Goal: Information Seeking & Learning: Learn about a topic

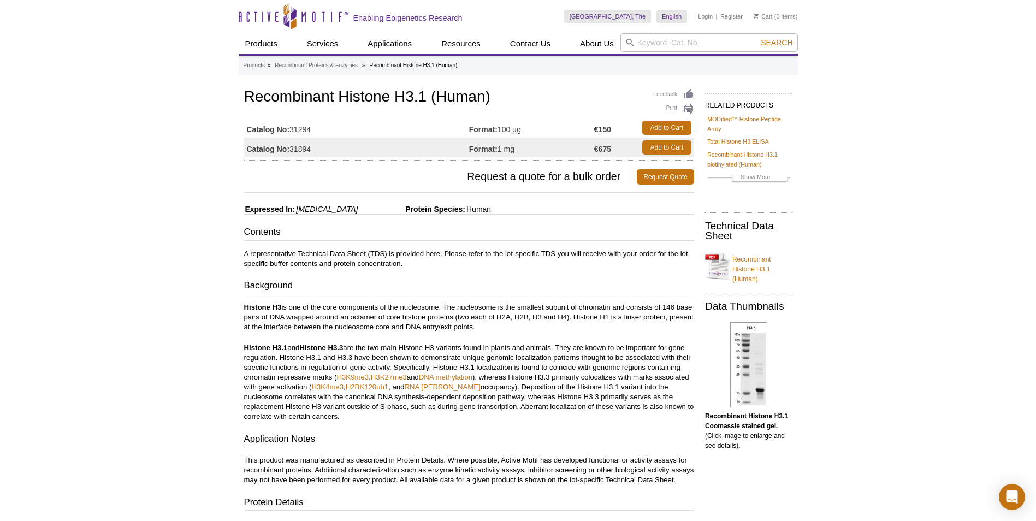
click at [877, 255] on div "Active Motif Logo Enabling Epigenetics Research 0 Search Skip to content Active…" at bounding box center [518, 464] width 1036 height 929
click at [745, 257] on link "Recombinant Histone H3.1 (Human)" at bounding box center [748, 266] width 87 height 36
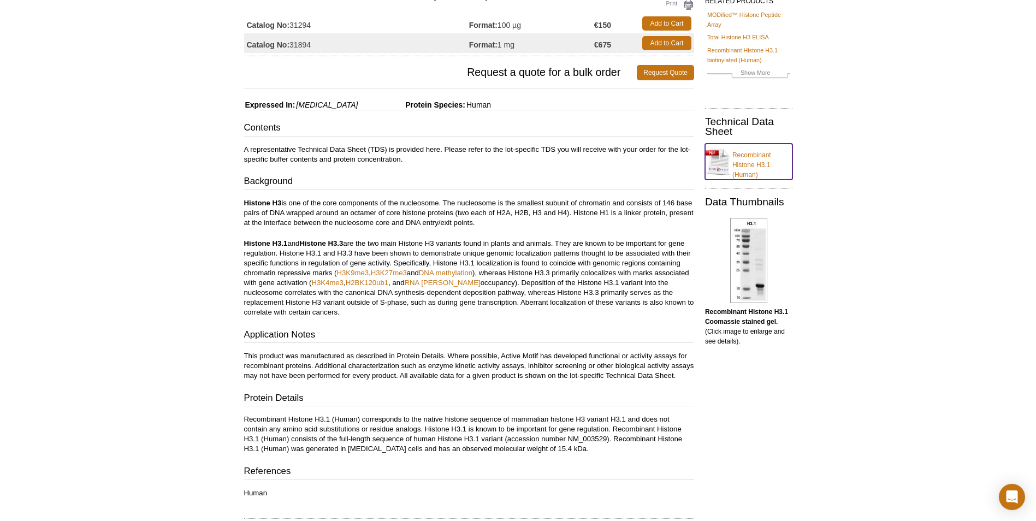
scroll to position [109, 0]
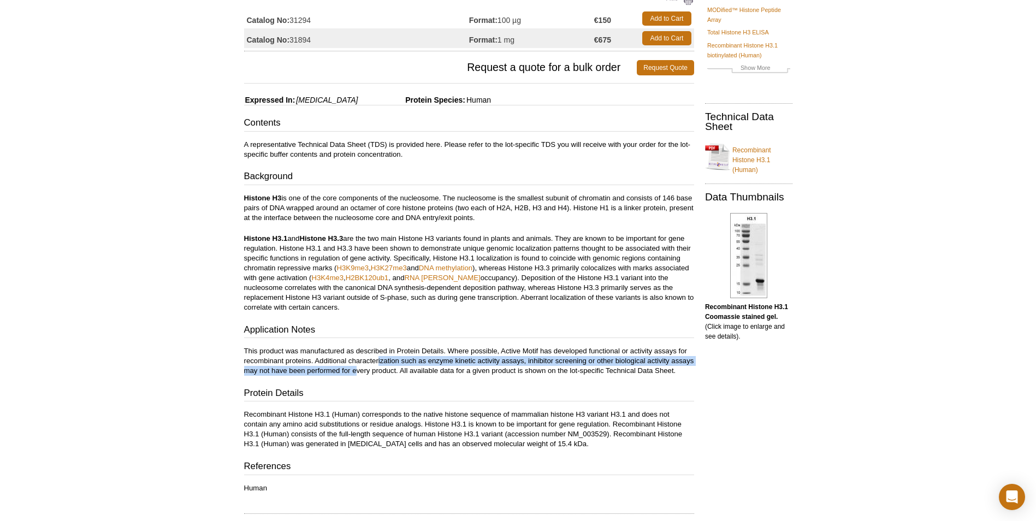
drag, startPoint x: 378, startPoint y: 360, endPoint x: 381, endPoint y: 368, distance: 8.8
click at [381, 368] on p "This product was manufactured as described in Protein Details. Where possible, …" at bounding box center [469, 360] width 450 height 29
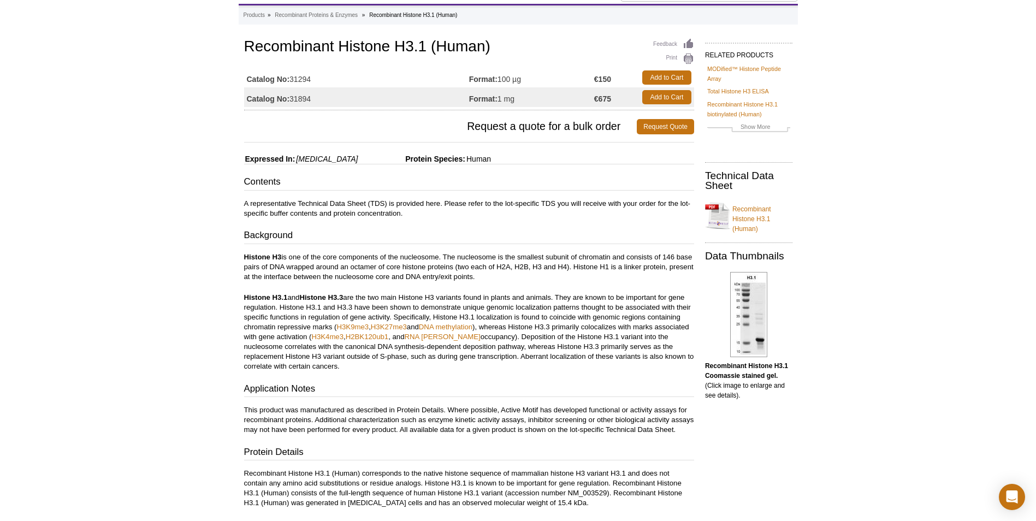
scroll to position [0, 0]
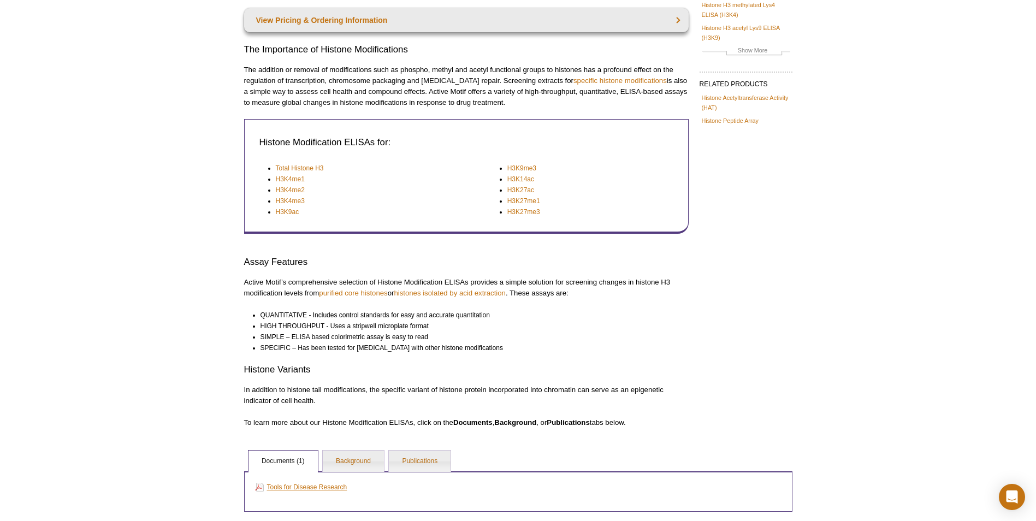
scroll to position [109, 0]
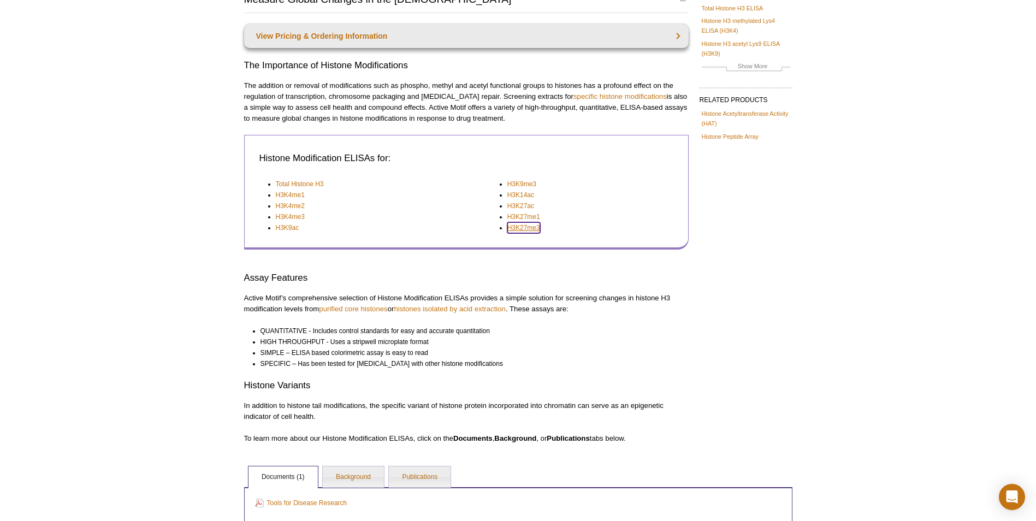
click at [537, 229] on link "H3K27me3" at bounding box center [523, 227] width 33 height 11
click at [292, 197] on link "H3K4me1" at bounding box center [290, 194] width 29 height 11
click at [291, 205] on link "H3K4me2" at bounding box center [290, 205] width 29 height 11
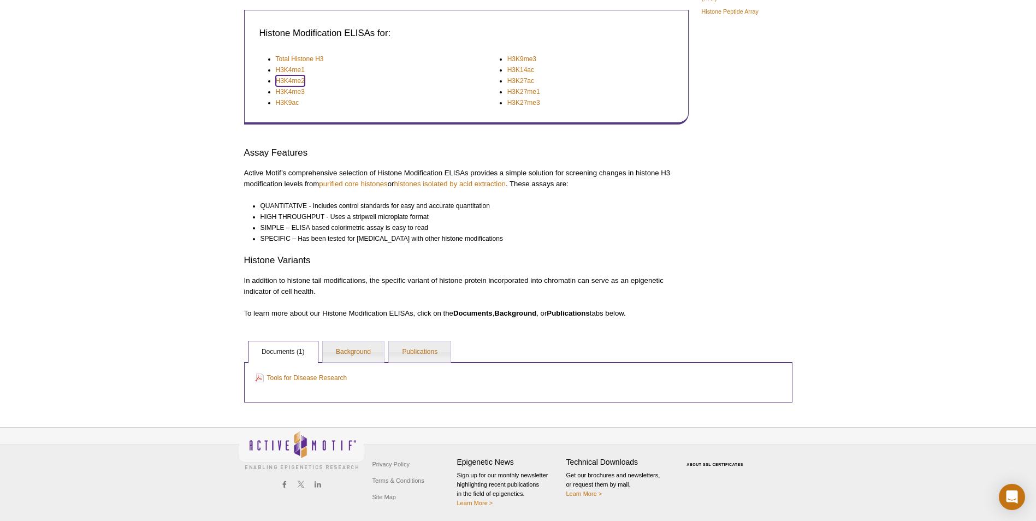
scroll to position [236, 0]
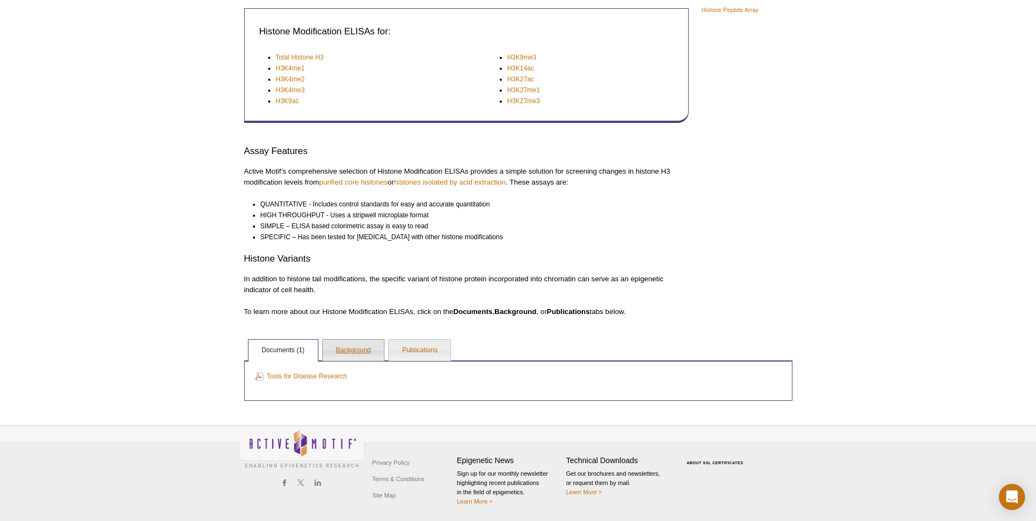
click at [365, 357] on link "Background" at bounding box center [353, 351] width 61 height 22
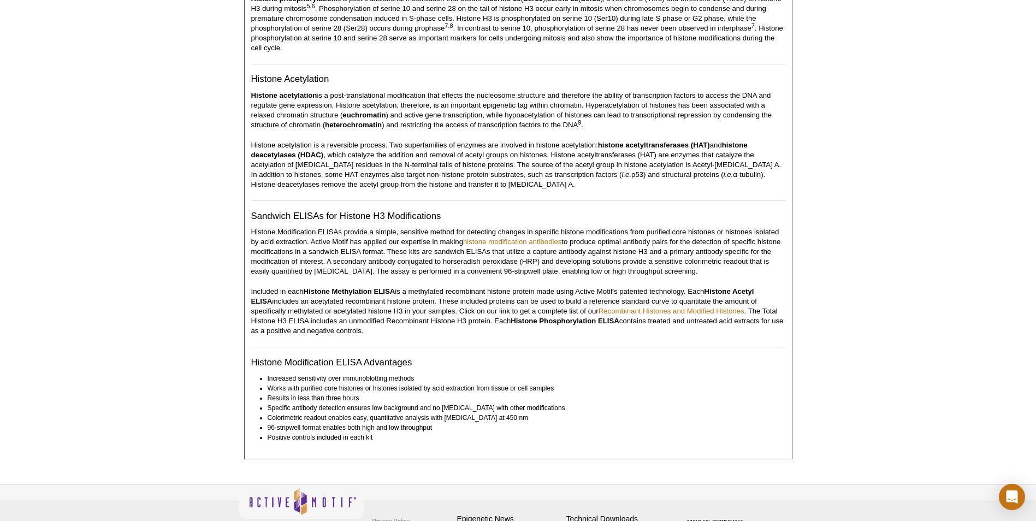
scroll to position [836, 0]
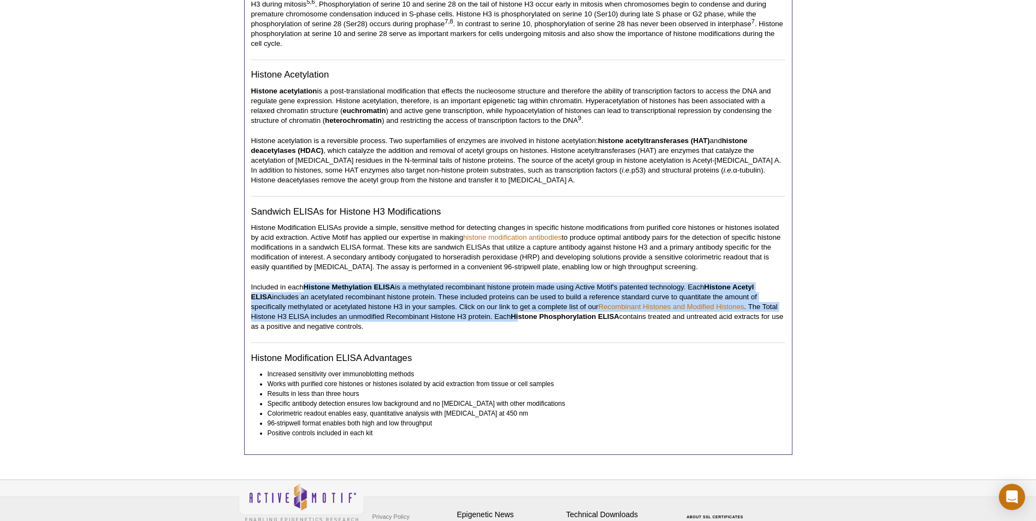
drag, startPoint x: 307, startPoint y: 276, endPoint x: 484, endPoint y: 304, distance: 178.5
click at [484, 304] on p "Included in each Histone Methylation ELISA is a methylated recombinant histone …" at bounding box center [518, 306] width 534 height 49
click at [510, 312] on strong "Histone Phosphorylation ELISA" at bounding box center [564, 316] width 109 height 8
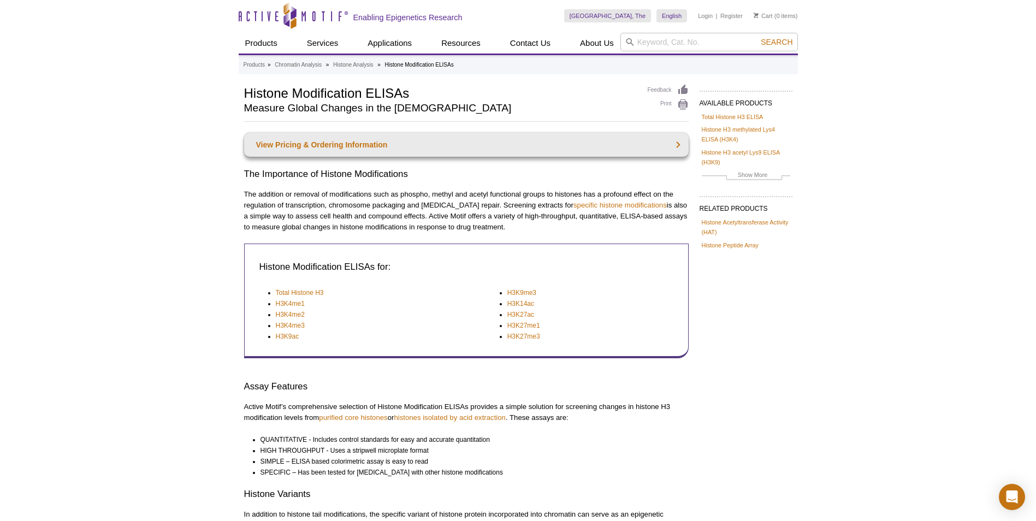
scroll to position [0, 0]
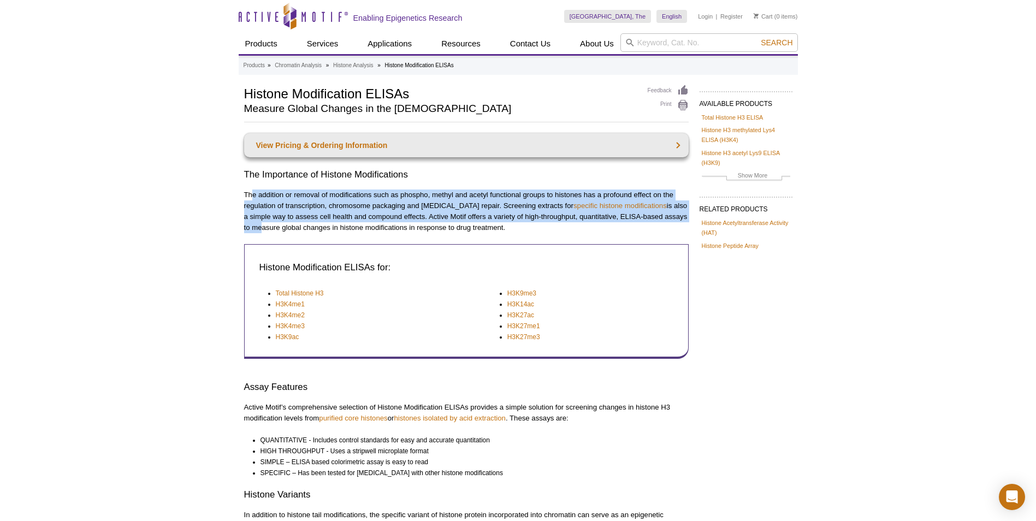
drag, startPoint x: 251, startPoint y: 191, endPoint x: 257, endPoint y: 227, distance: 36.0
click at [257, 227] on p "The addition or removal of modifications such as phospho, methyl and acetyl fun…" at bounding box center [466, 211] width 444 height 44
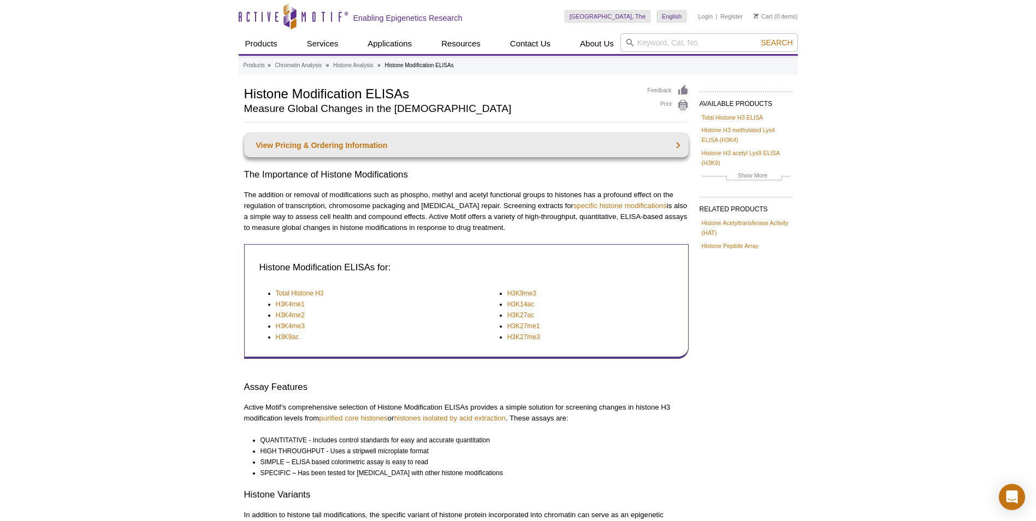
drag, startPoint x: 257, startPoint y: 227, endPoint x: 254, endPoint y: 239, distance: 12.4
click at [254, 239] on div "View Pricing & Ordering Information The Importance of Histone Modifications The…" at bounding box center [466, 342] width 444 height 419
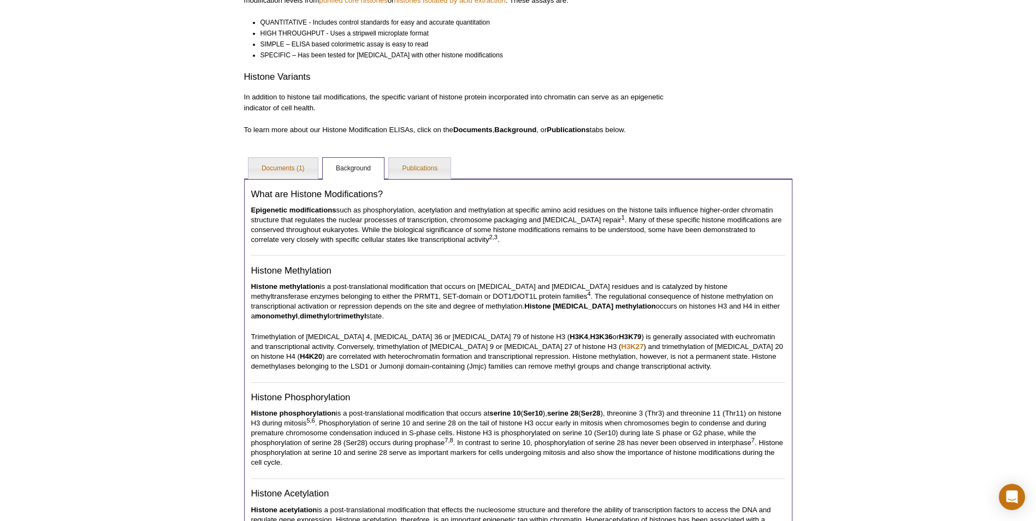
scroll to position [437, 0]
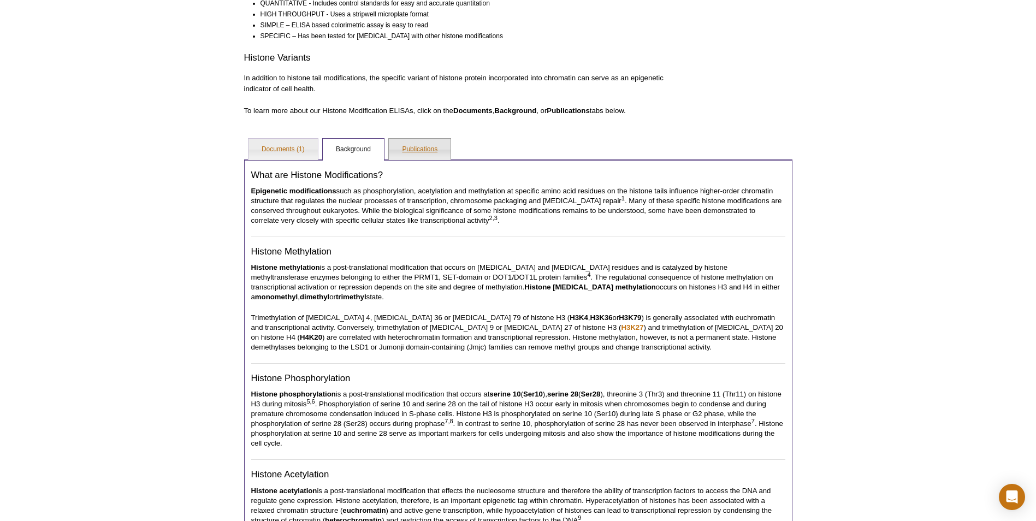
click at [415, 159] on link "Publications" at bounding box center [420, 150] width 62 height 22
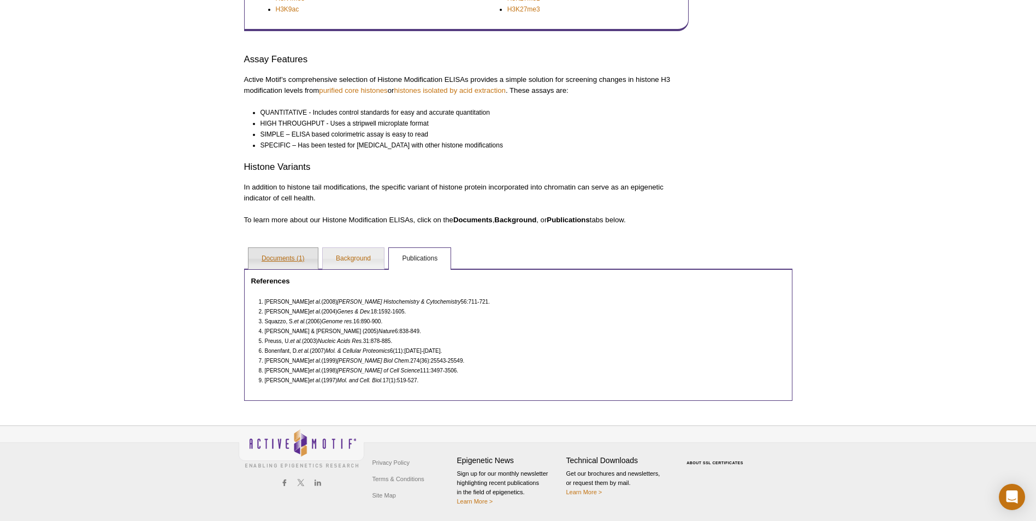
click at [279, 260] on link "Documents (1)" at bounding box center [282, 259] width 69 height 22
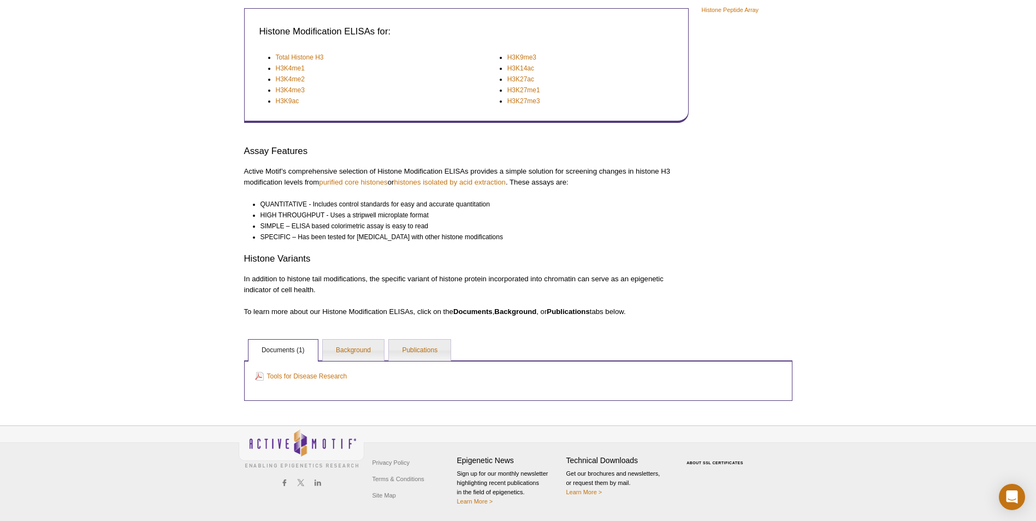
scroll to position [236, 0]
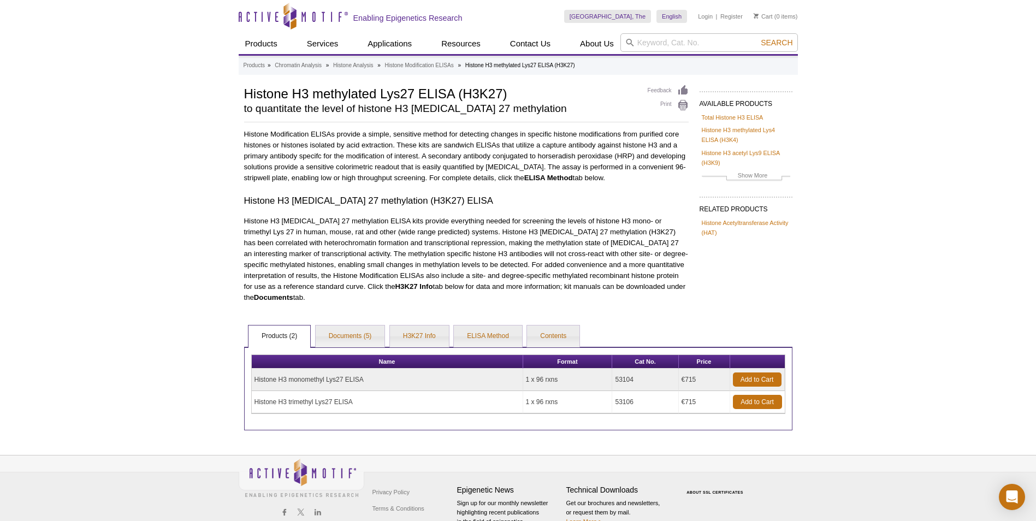
drag, startPoint x: 298, startPoint y: 366, endPoint x: 360, endPoint y: 364, distance: 62.3
click at [360, 368] on td "Histone H3 monomethyl Lys27 ELISA" at bounding box center [387, 379] width 271 height 22
click at [475, 325] on link "ELISA Method" at bounding box center [488, 336] width 68 height 22
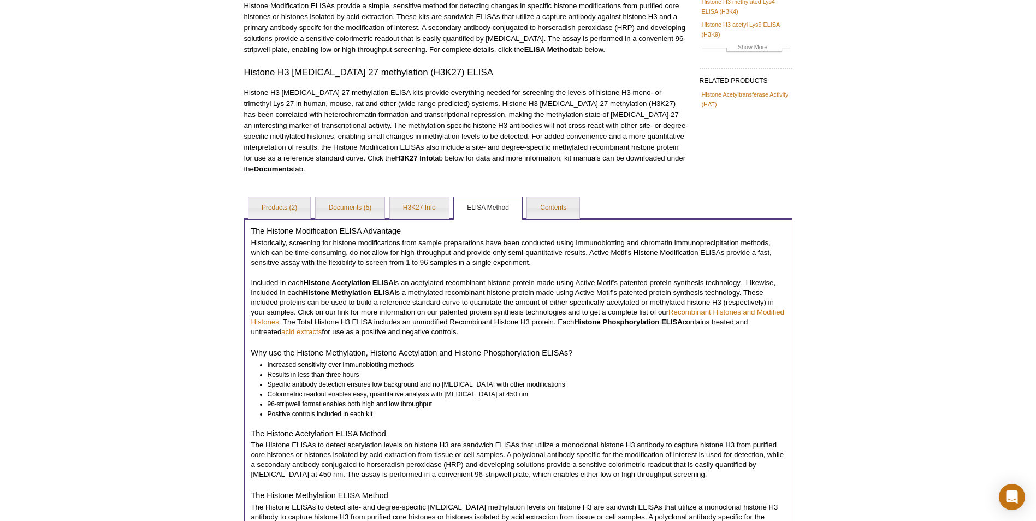
scroll to position [109, 0]
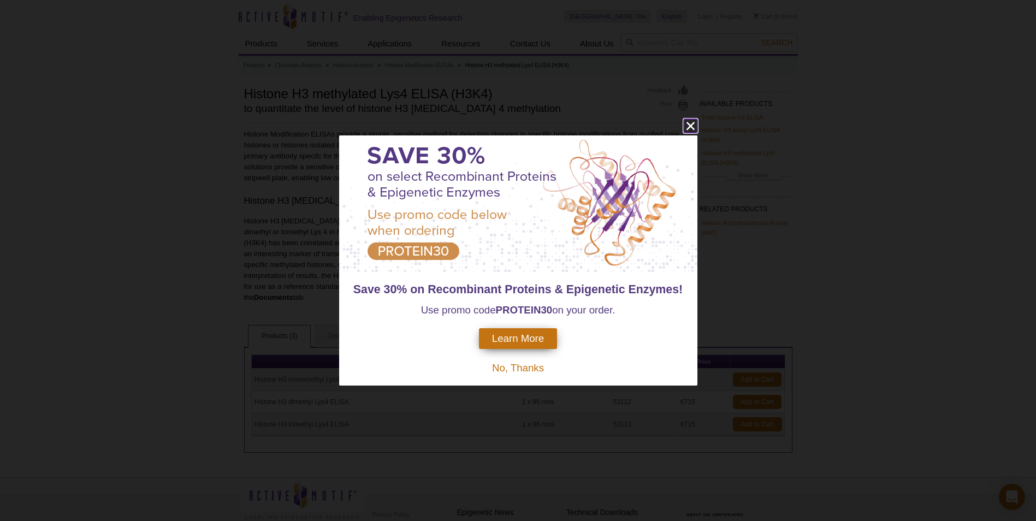
click at [692, 124] on icon "close" at bounding box center [690, 126] width 8 height 8
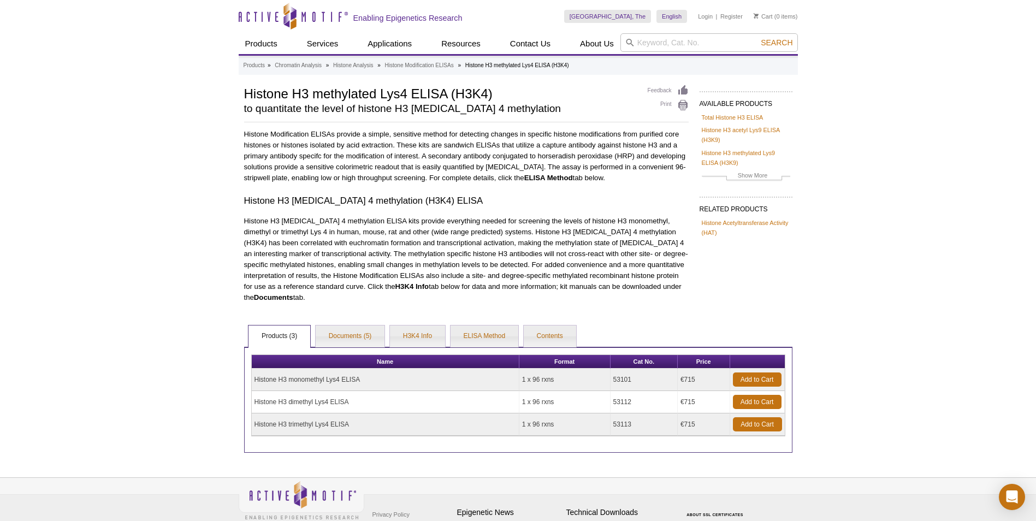
click at [302, 369] on td "Histone H3 monomethyl Lys4 ELISA" at bounding box center [385, 379] width 267 height 22
click at [341, 338] on link "Documents (5)" at bounding box center [350, 336] width 69 height 22
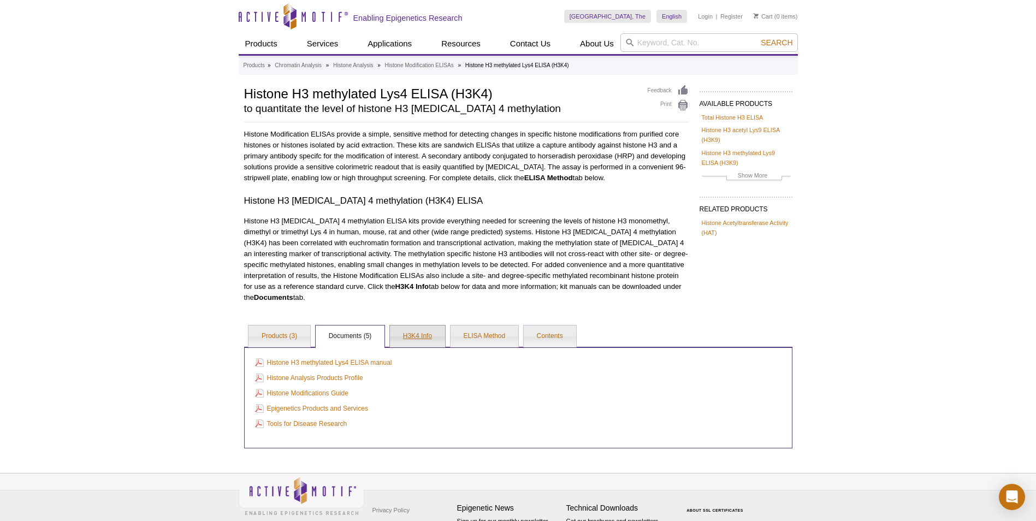
click at [418, 335] on link "H3K4 Info" at bounding box center [417, 336] width 55 height 22
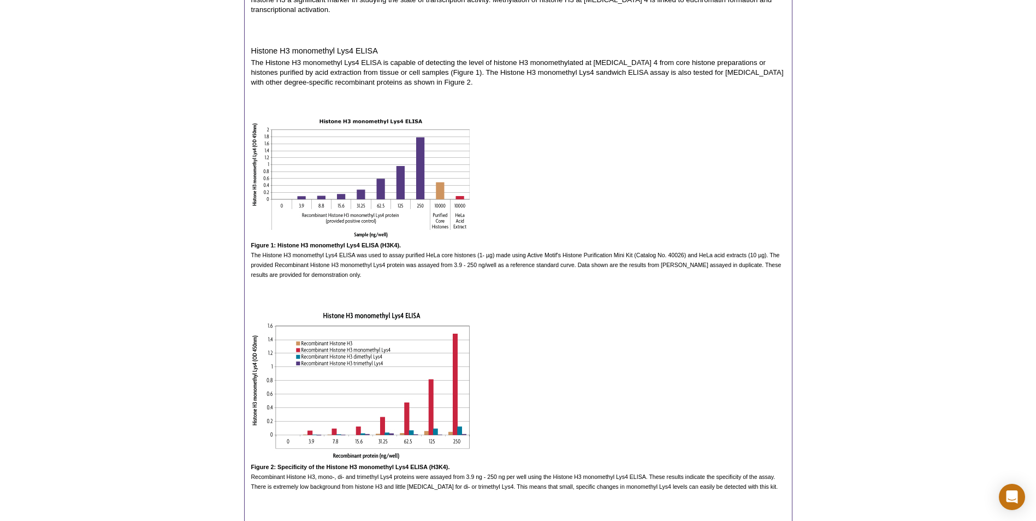
scroll to position [382, 0]
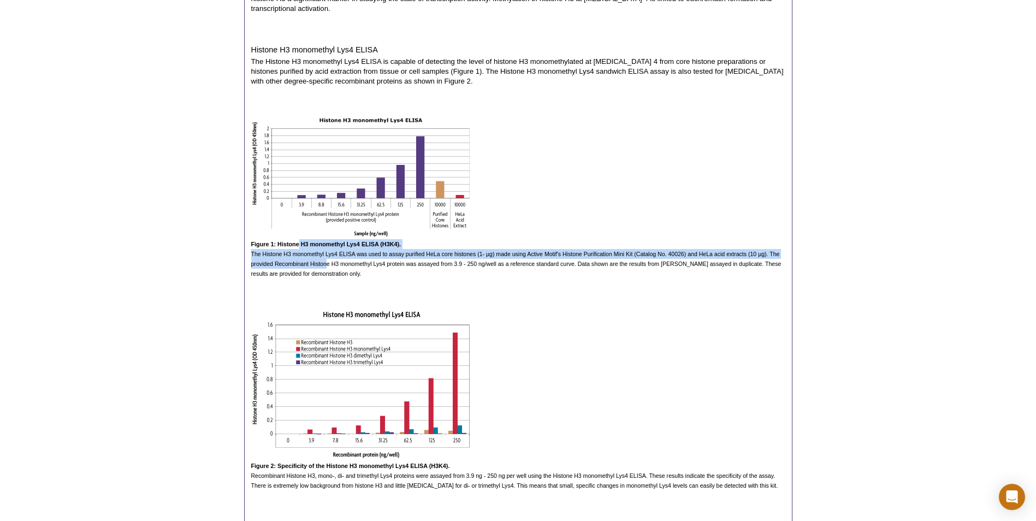
drag, startPoint x: 298, startPoint y: 234, endPoint x: 328, endPoint y: 250, distance: 34.2
click at [328, 250] on div "Figure 1: Histone H3 monomethyl Lys4 ELISA (H3K4). The Histone H3 monomethyl Ly…" at bounding box center [518, 197] width 534 height 161
click at [328, 250] on p "The Histone H3 monomethyl Lys4 ELISA was used to assay purified HeLa core histo…" at bounding box center [518, 263] width 534 height 29
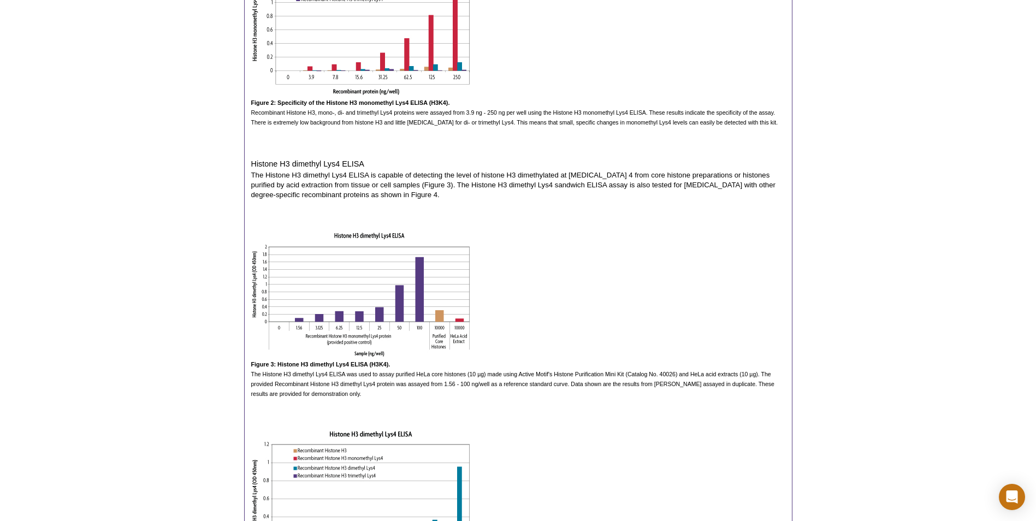
scroll to position [764, 0]
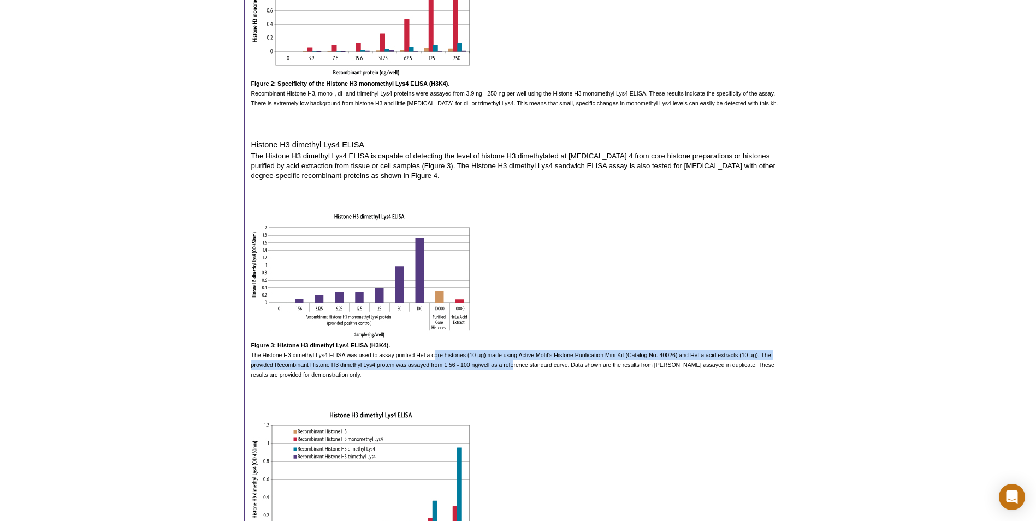
drag, startPoint x: 435, startPoint y: 344, endPoint x: 514, endPoint y: 353, distance: 79.1
click at [514, 353] on span "The Histone H3 dimethyl Lys4 ELISA was used to assay purified HeLa core histone…" at bounding box center [512, 365] width 523 height 26
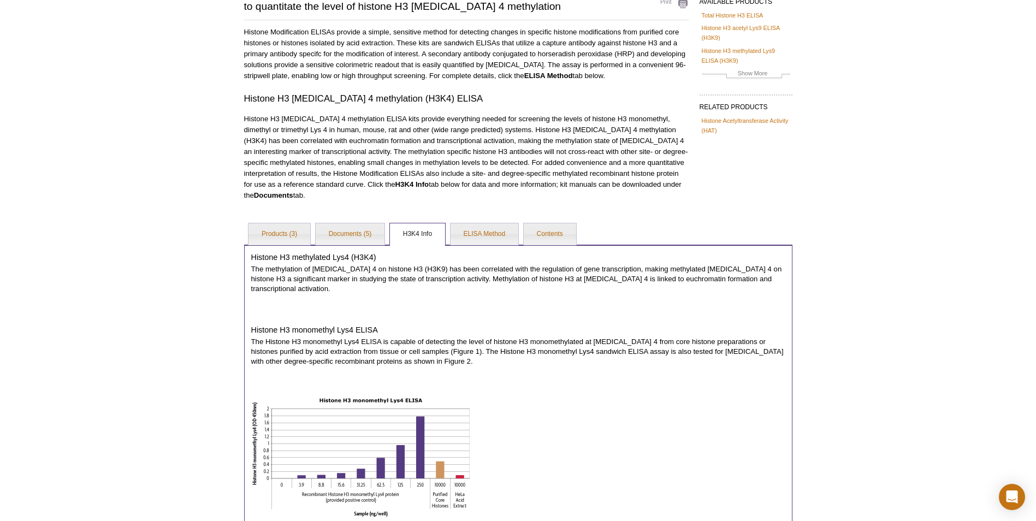
scroll to position [0, 0]
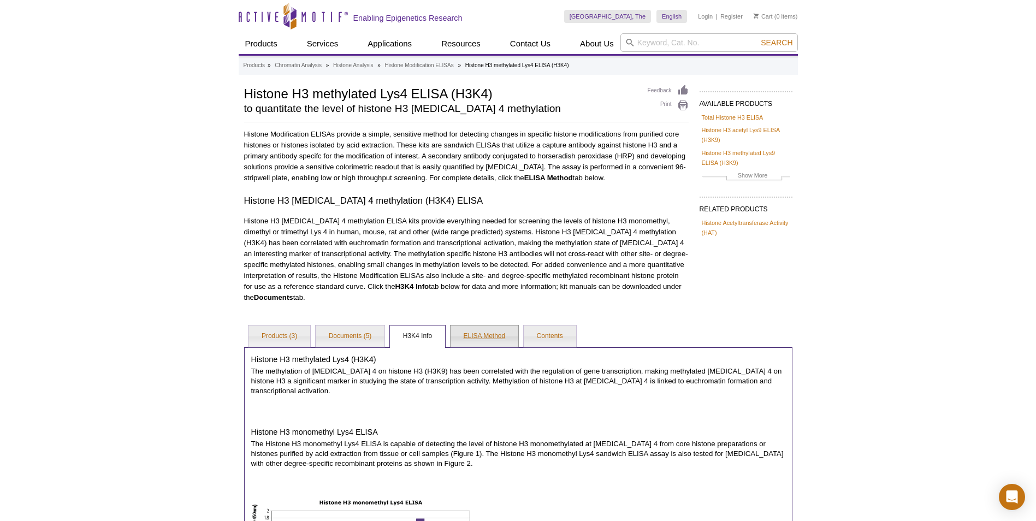
click at [491, 336] on link "ELISA Method" at bounding box center [484, 336] width 68 height 22
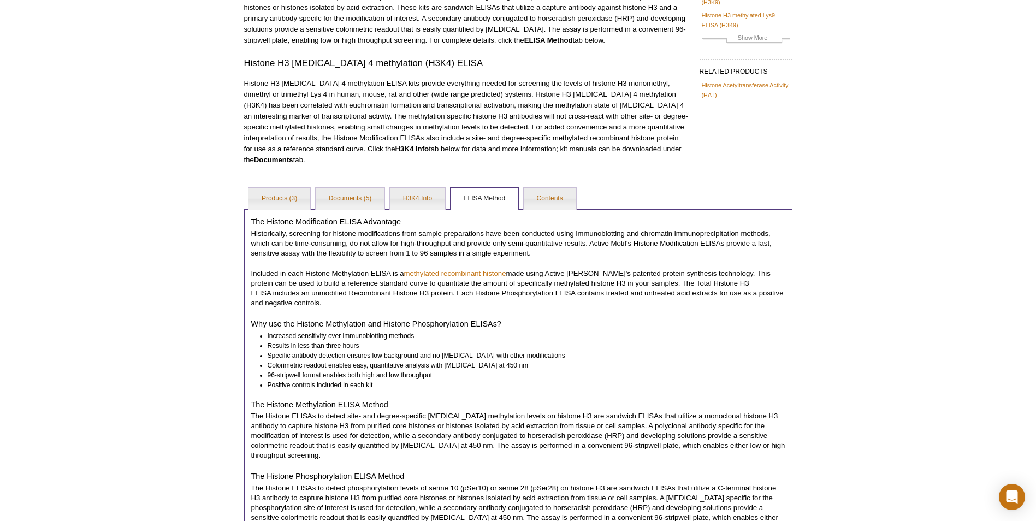
scroll to position [164, 0]
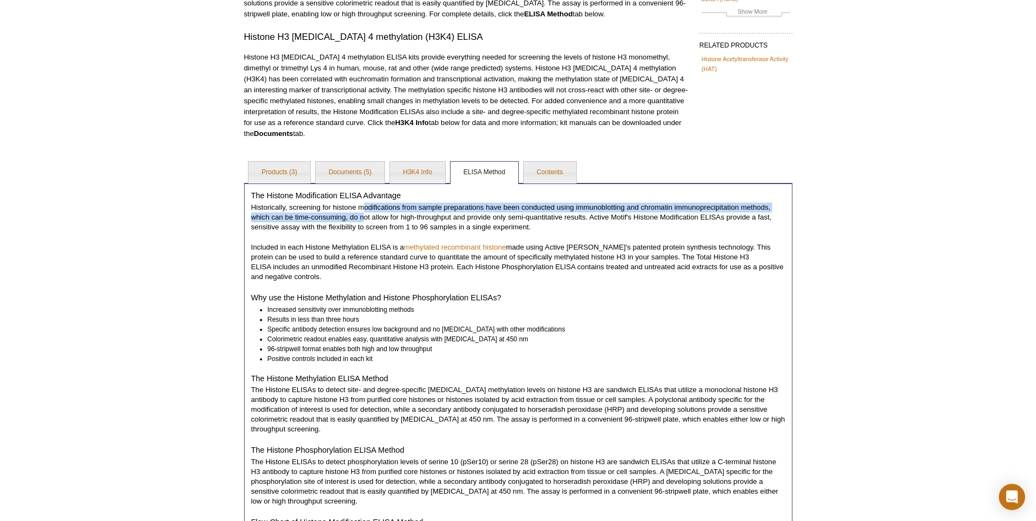
drag, startPoint x: 365, startPoint y: 205, endPoint x: 364, endPoint y: 216, distance: 10.4
click at [364, 216] on p "Historically, screening for histone modifications from sample preparations have…" at bounding box center [518, 217] width 534 height 29
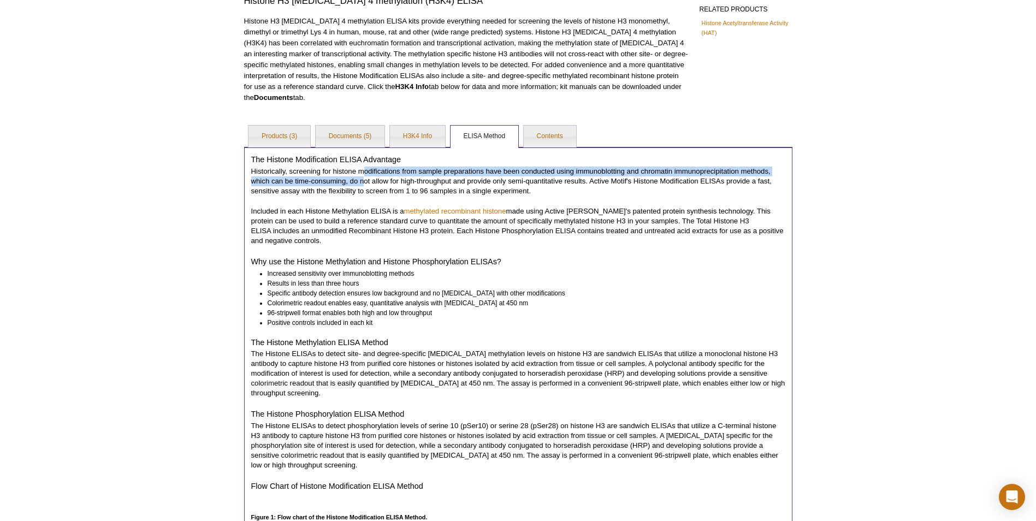
scroll to position [218, 0]
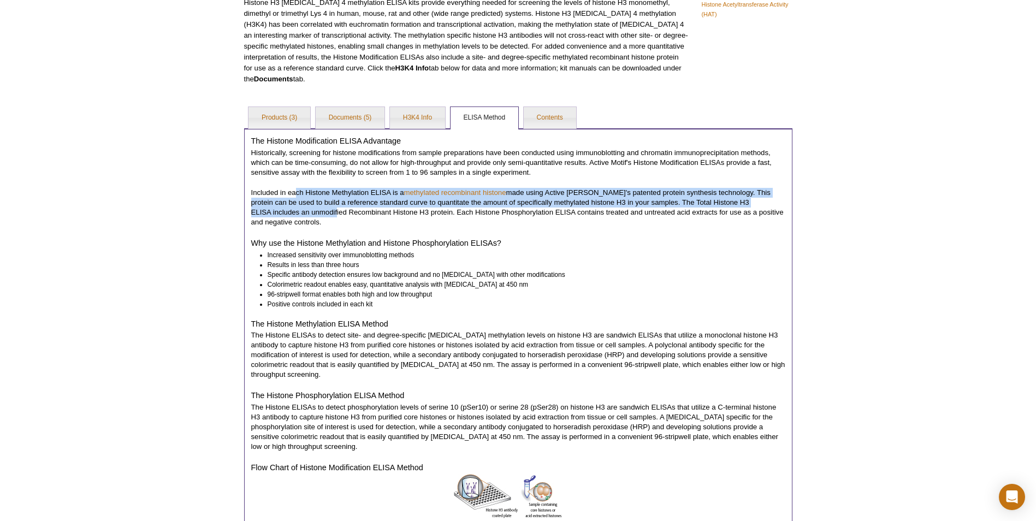
drag, startPoint x: 296, startPoint y: 192, endPoint x: 300, endPoint y: 211, distance: 18.9
click at [300, 211] on p "Included in each Histone Methylation ELISA is a methylated recombinant histone …" at bounding box center [518, 207] width 534 height 39
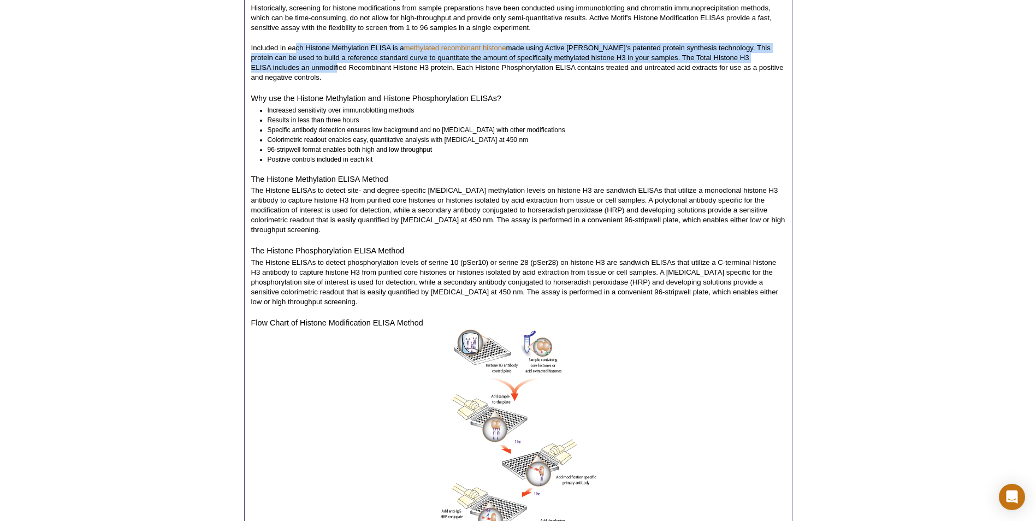
scroll to position [382, 0]
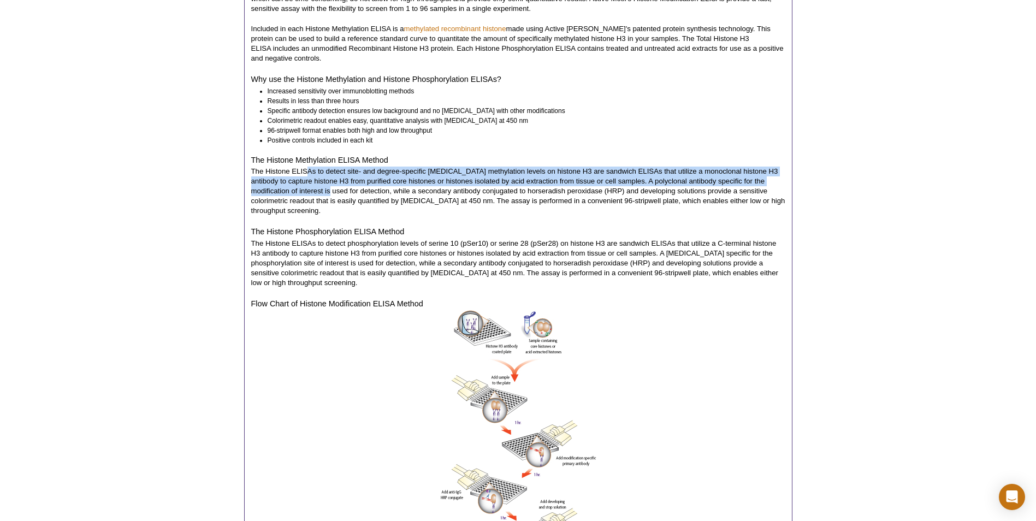
drag, startPoint x: 306, startPoint y: 169, endPoint x: 306, endPoint y: 194, distance: 25.7
click at [306, 194] on p "The Histone ELISAs to detect site- and degree-specific [MEDICAL_DATA] methylati…" at bounding box center [518, 190] width 534 height 49
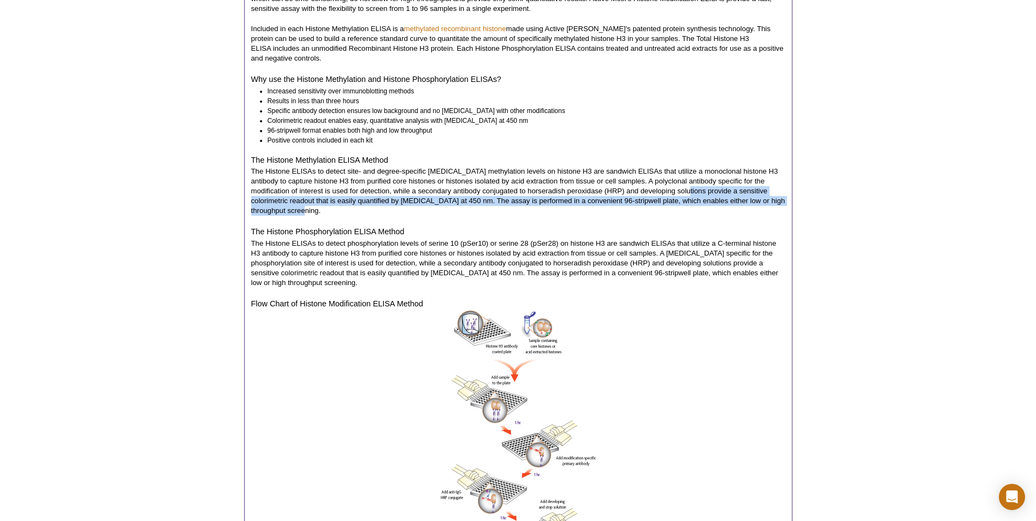
drag, startPoint x: 665, startPoint y: 193, endPoint x: 684, endPoint y: 211, distance: 25.9
click at [684, 211] on p "The Histone ELISAs to detect site- and degree-specific [MEDICAL_DATA] methylati…" at bounding box center [518, 190] width 534 height 49
click at [483, 217] on div "The Histone Modification ELISA Advantage Historically, screening for histone mo…" at bounding box center [518, 290] width 548 height 651
click at [503, 197] on p "The Histone ELISAs to detect site- and degree-specific [MEDICAL_DATA] methylati…" at bounding box center [518, 190] width 534 height 49
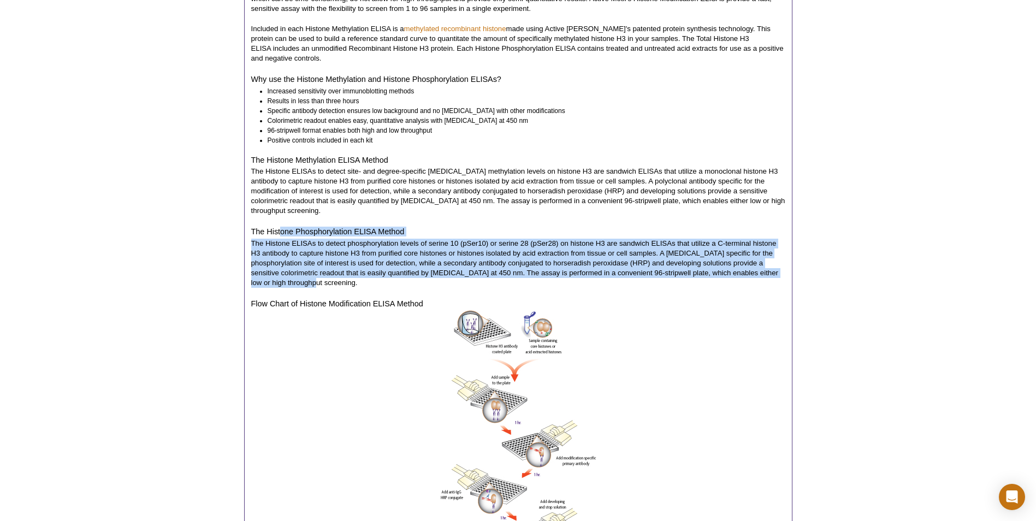
drag, startPoint x: 280, startPoint y: 229, endPoint x: 288, endPoint y: 278, distance: 50.3
click at [288, 278] on div "The Histone Modification ELISA Advantage Historically, screening for histone mo…" at bounding box center [518, 290] width 548 height 651
click at [290, 275] on p "The Histone ELISAs to detect phosphorylation levels of serine 10 (pSer10) or se…" at bounding box center [518, 263] width 534 height 49
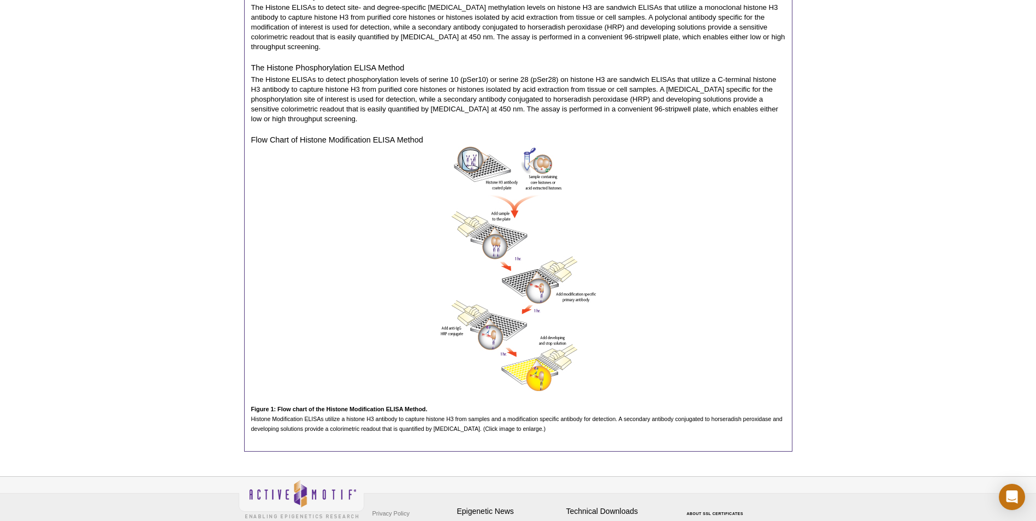
scroll to position [597, 0]
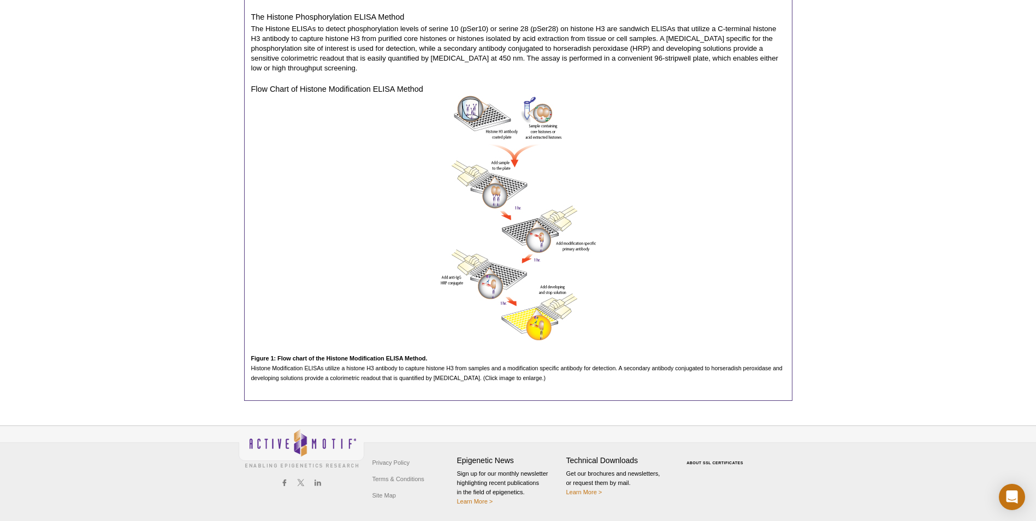
click at [436, 46] on p "The Histone ELISAs to detect phosphorylation levels of serine 10 (pSer10) or se…" at bounding box center [518, 48] width 534 height 49
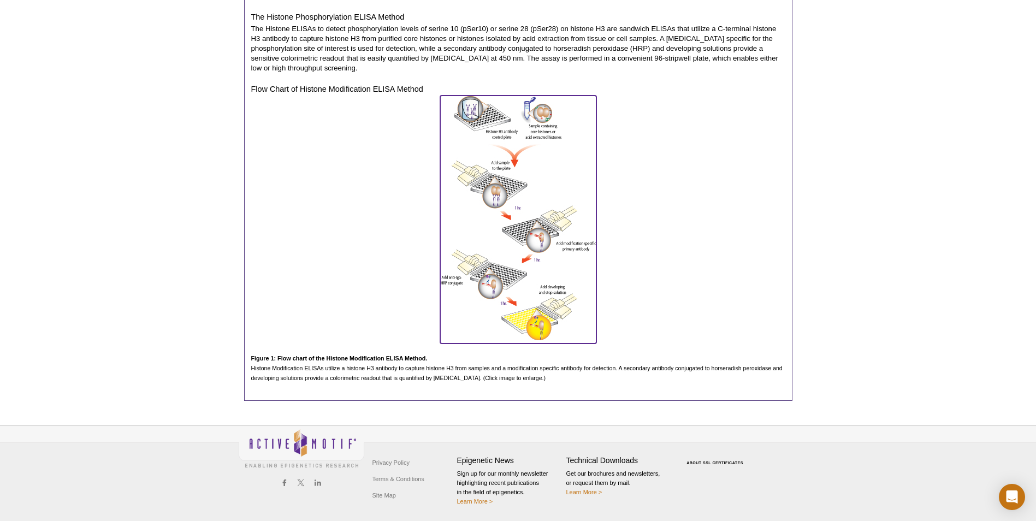
click at [516, 157] on img at bounding box center [518, 218] width 156 height 245
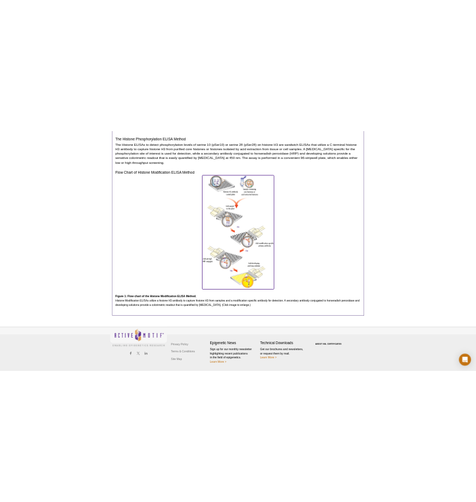
scroll to position [0, 0]
